Goal: Communication & Community: Answer question/provide support

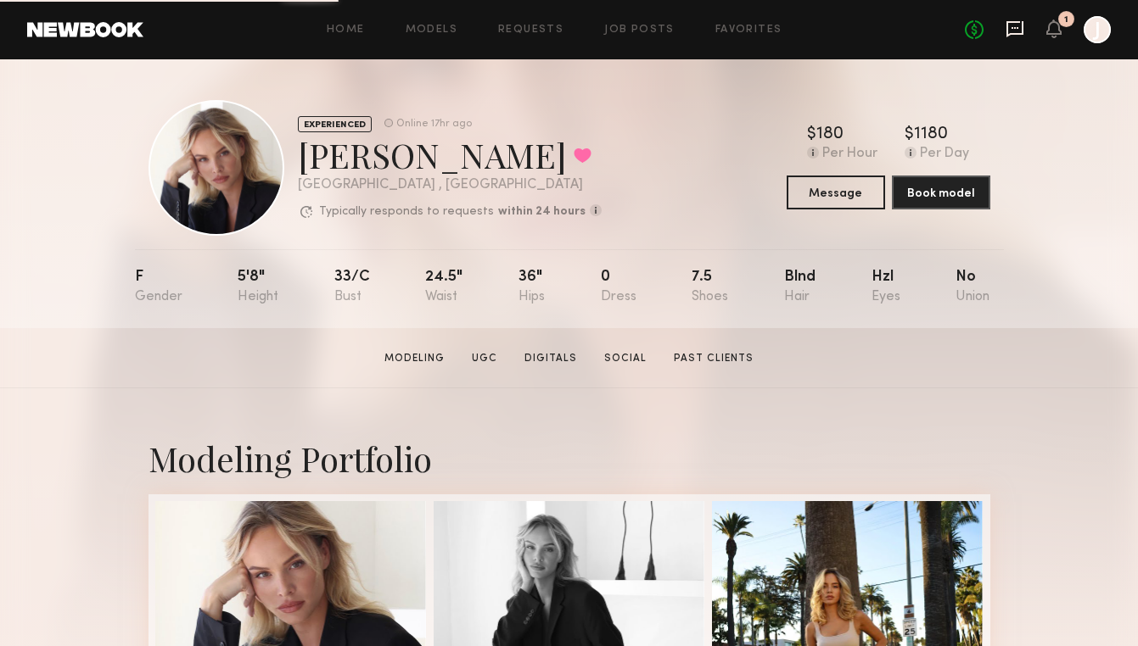
click at [1009, 31] on icon at bounding box center [1014, 29] width 19 height 19
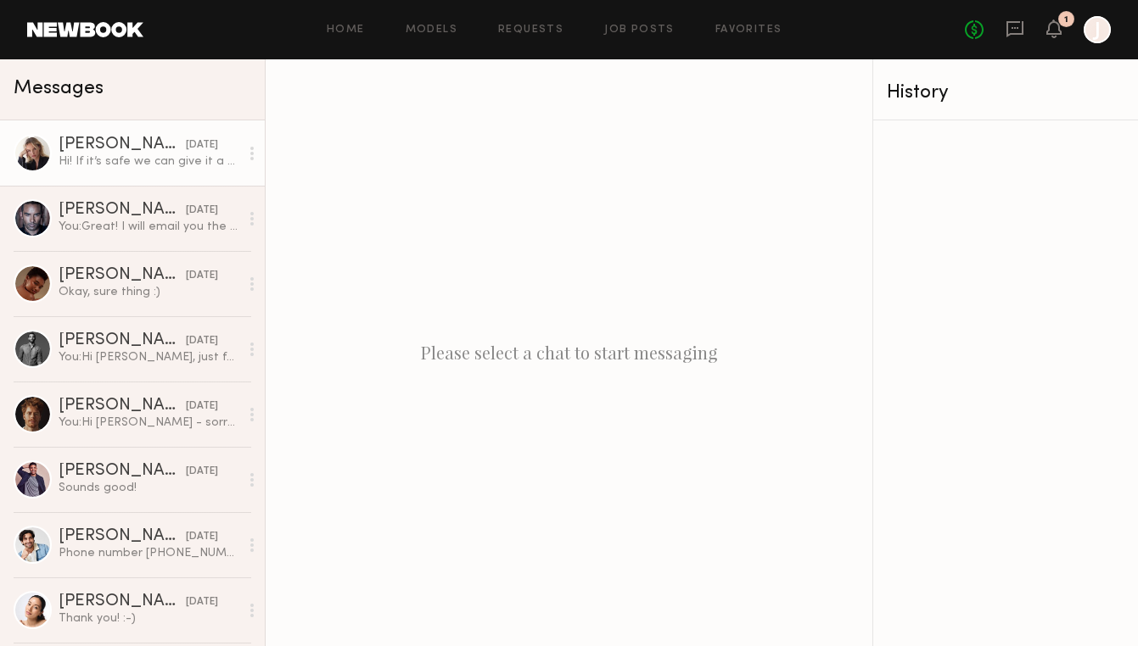
click at [114, 154] on div "Hi! If it’s safe we can give it a try but I’m not sure about my actual weight t…" at bounding box center [149, 162] width 181 height 16
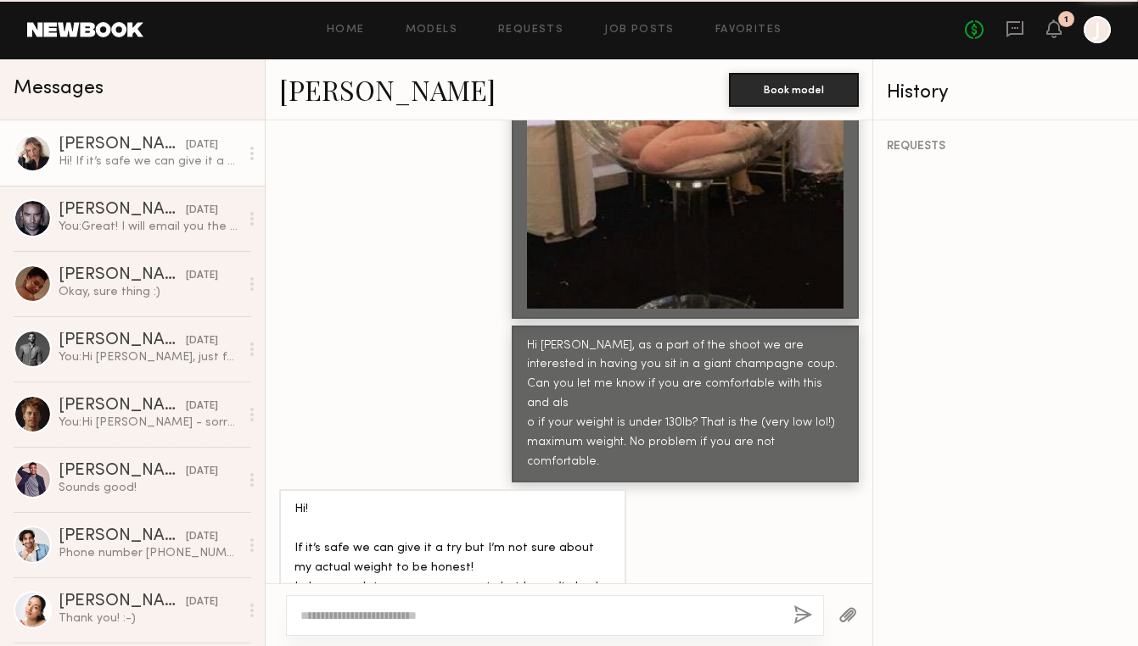
scroll to position [1032, 0]
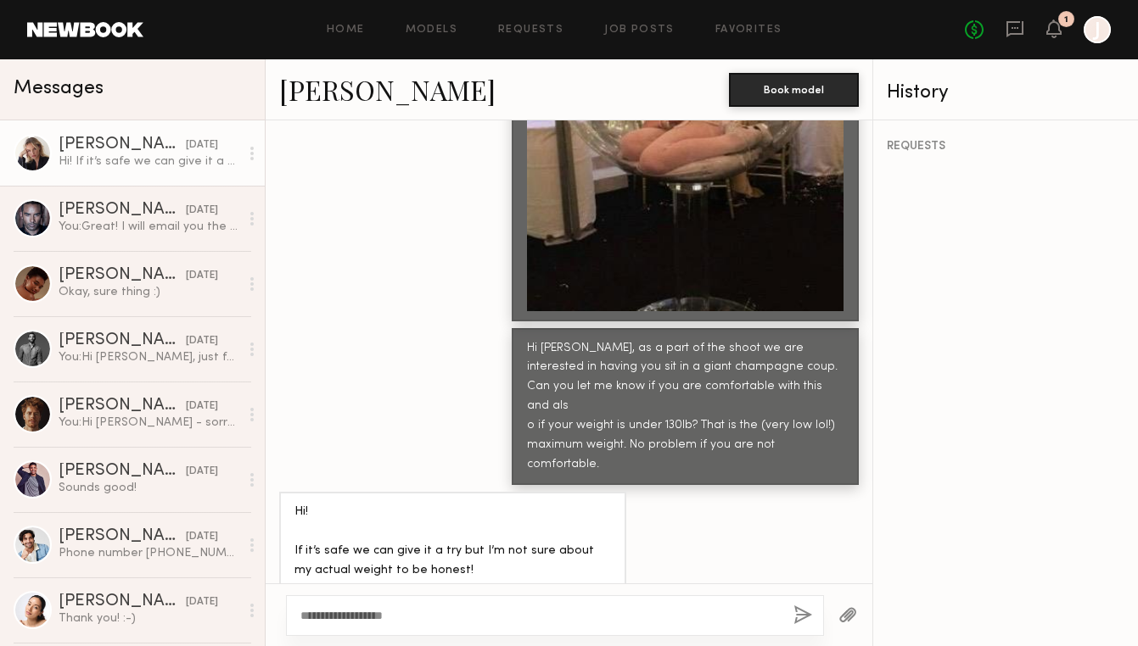
type textarea "**********"
click at [796, 619] on button "button" at bounding box center [802, 616] width 19 height 21
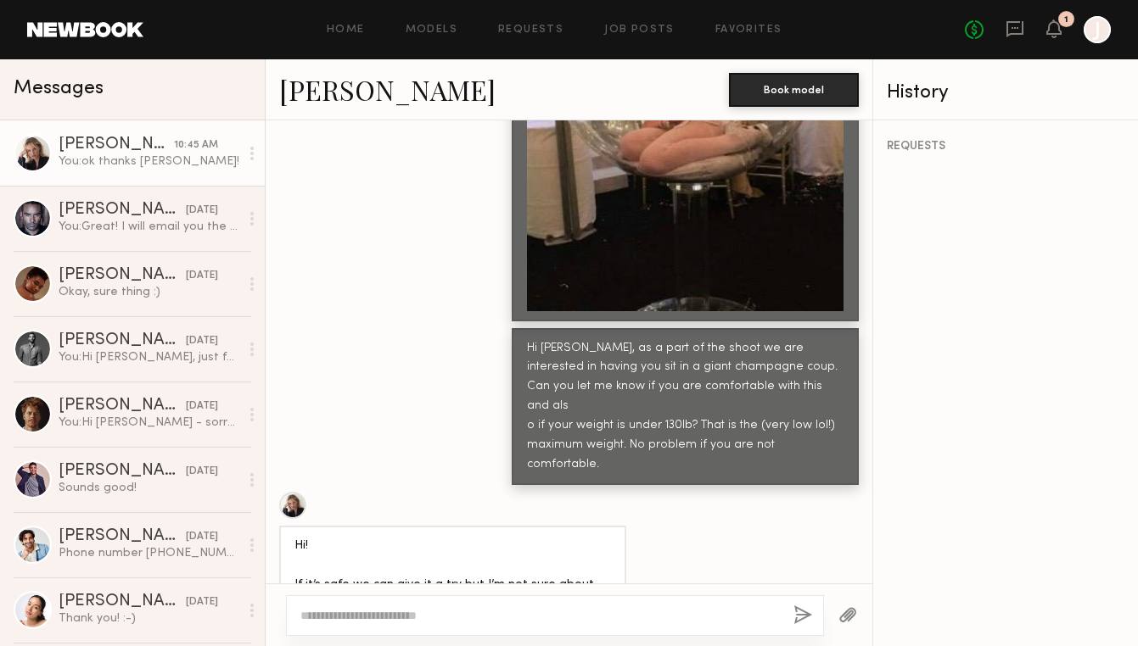
scroll to position [1371, 0]
